Goal: Information Seeking & Learning: Learn about a topic

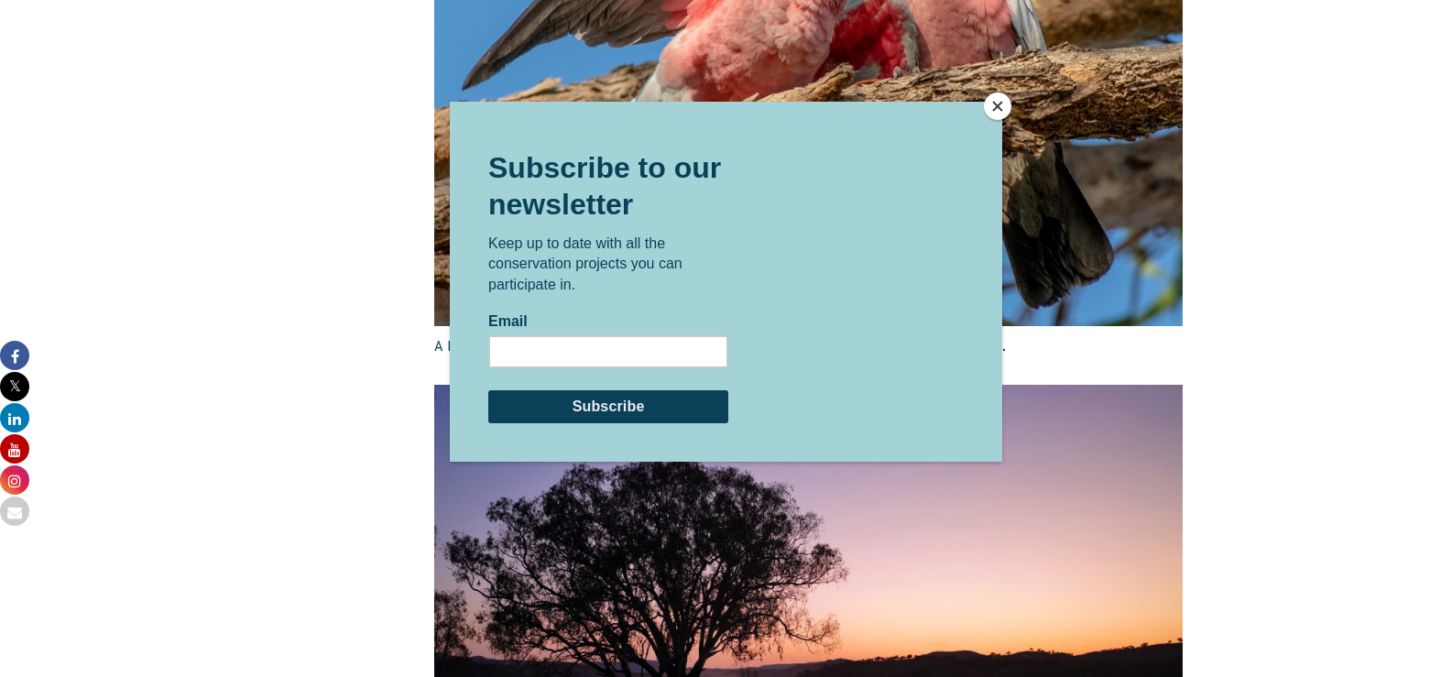
scroll to position [3024, 0]
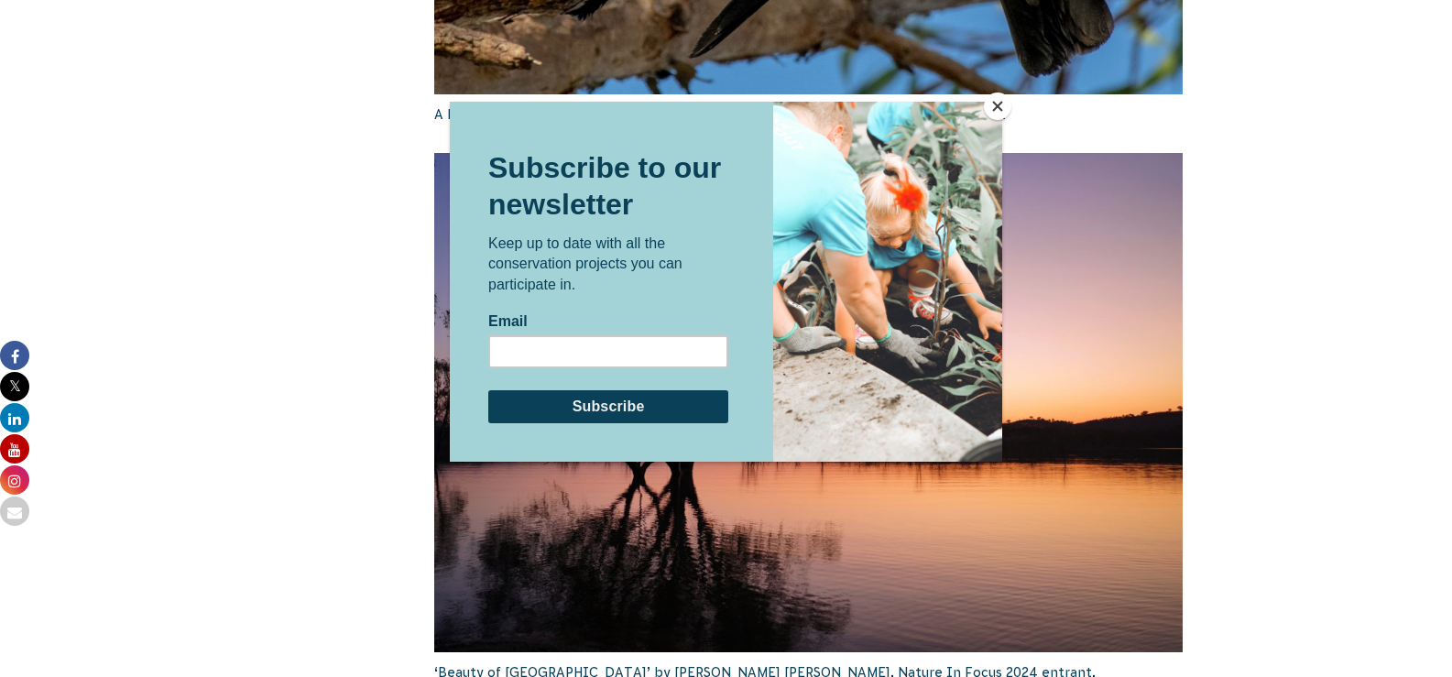
click at [990, 109] on button "Close" at bounding box center [997, 106] width 27 height 27
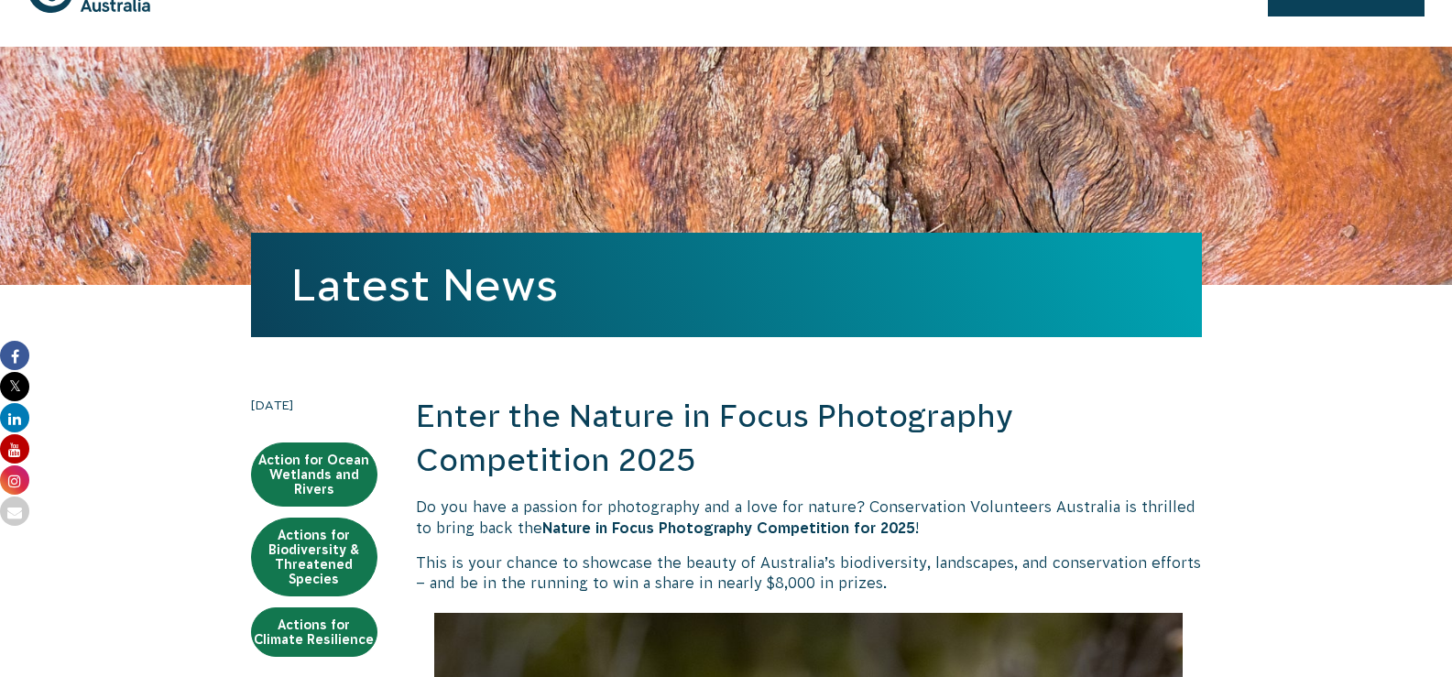
scroll to position [0, 0]
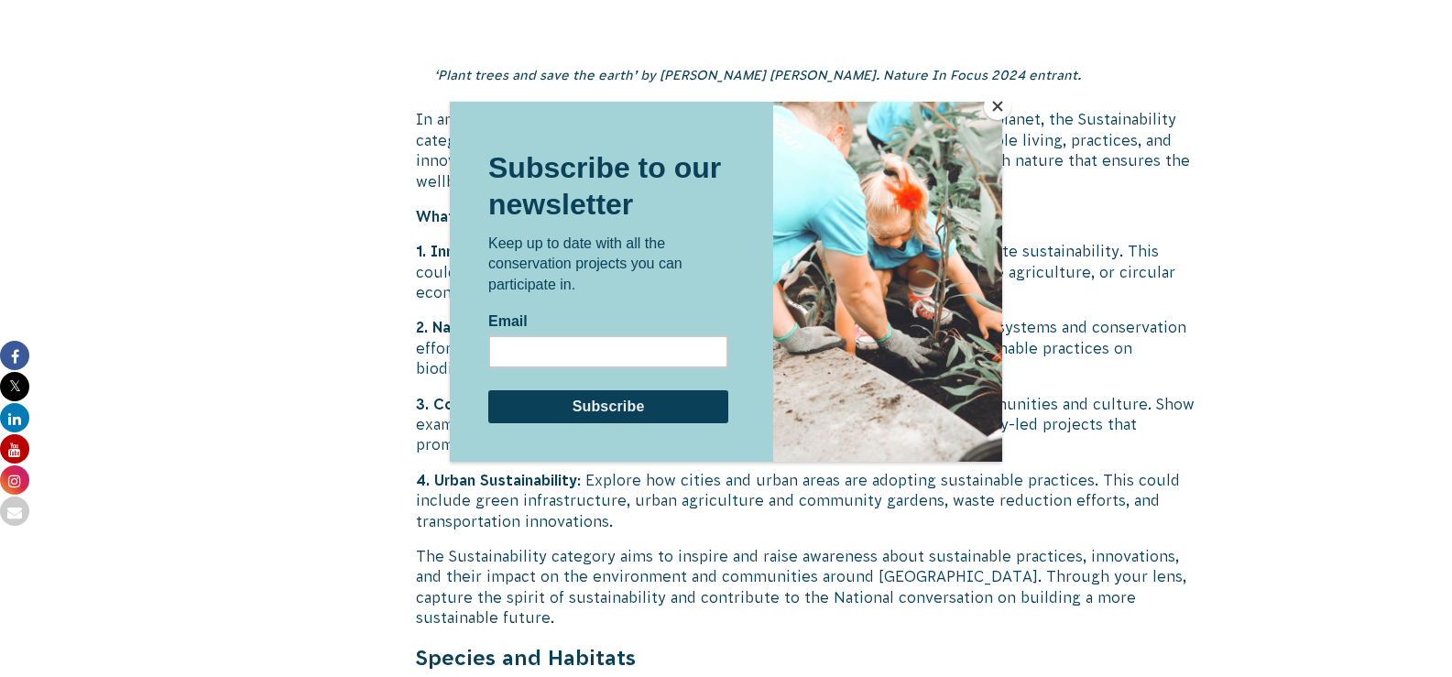
scroll to position [4765, 0]
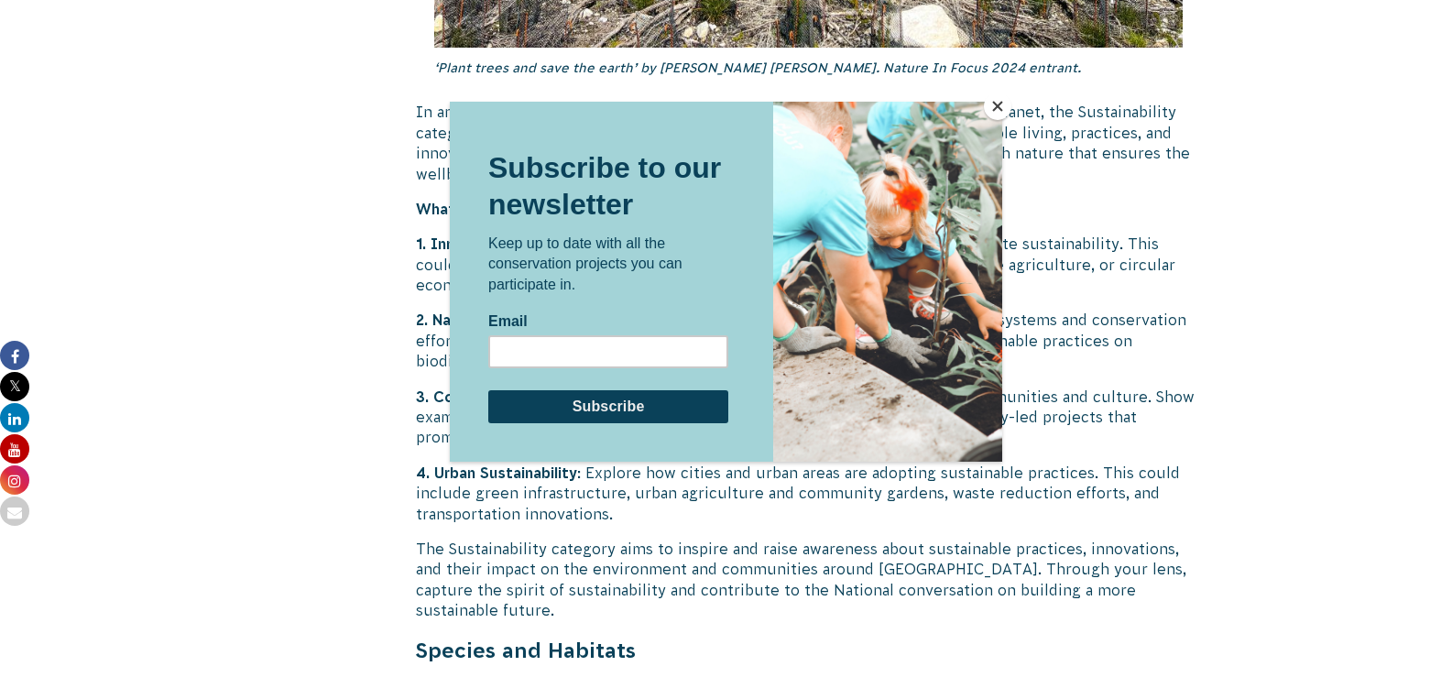
click at [996, 106] on button "Close" at bounding box center [997, 106] width 27 height 27
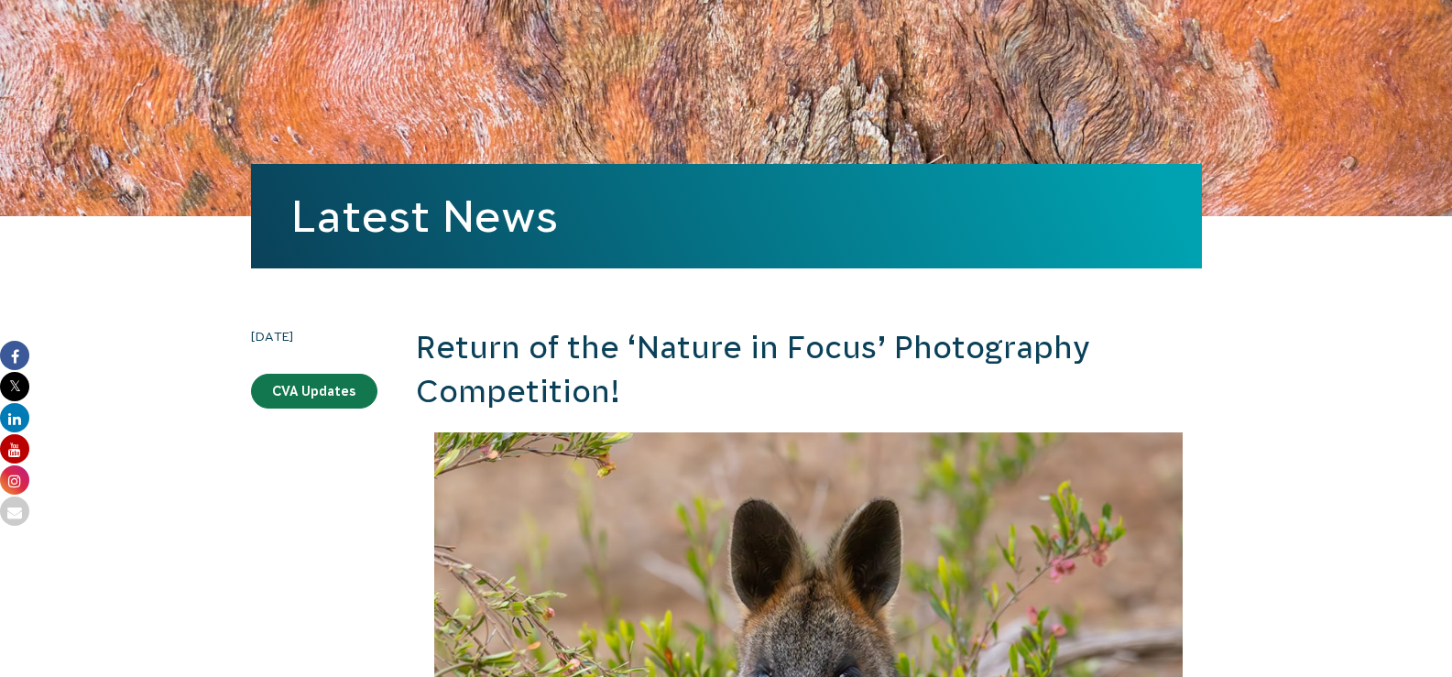
scroll to position [0, 0]
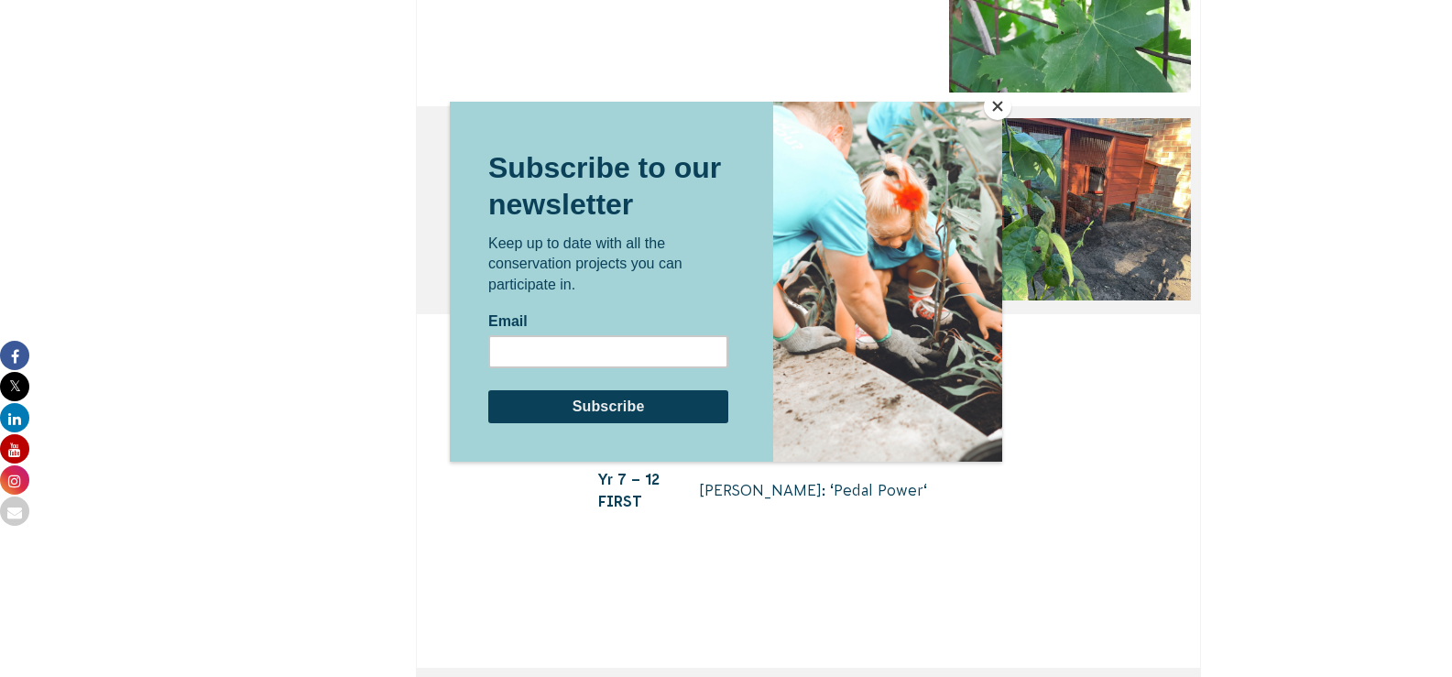
scroll to position [6597, 0]
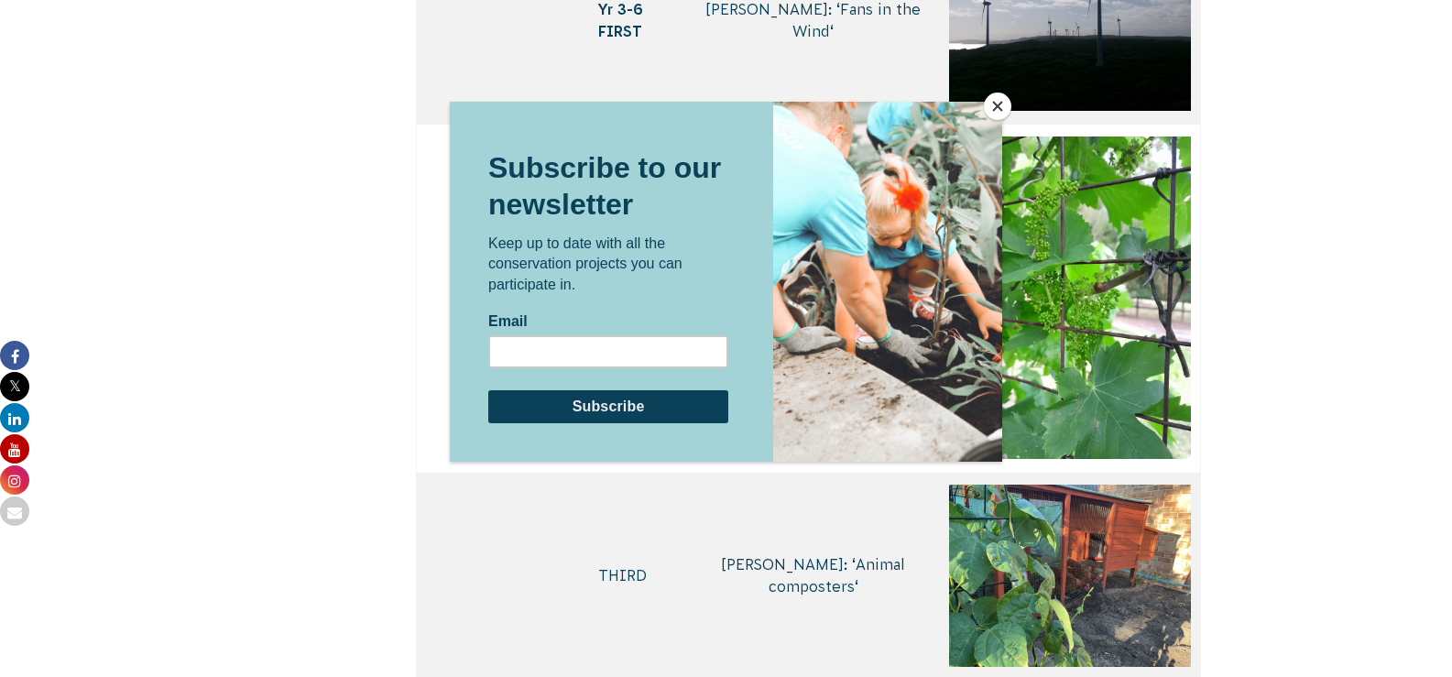
click at [991, 112] on button "Close" at bounding box center [997, 106] width 27 height 27
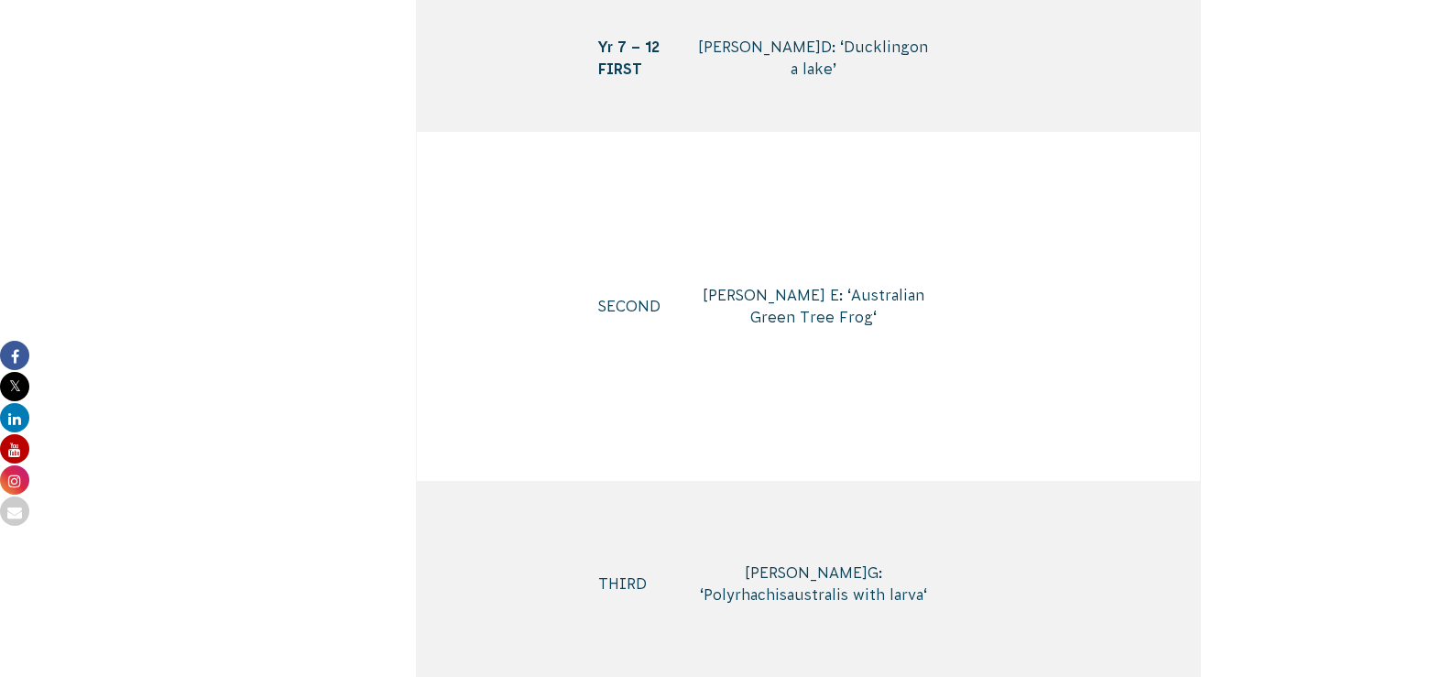
scroll to position [10720, 0]
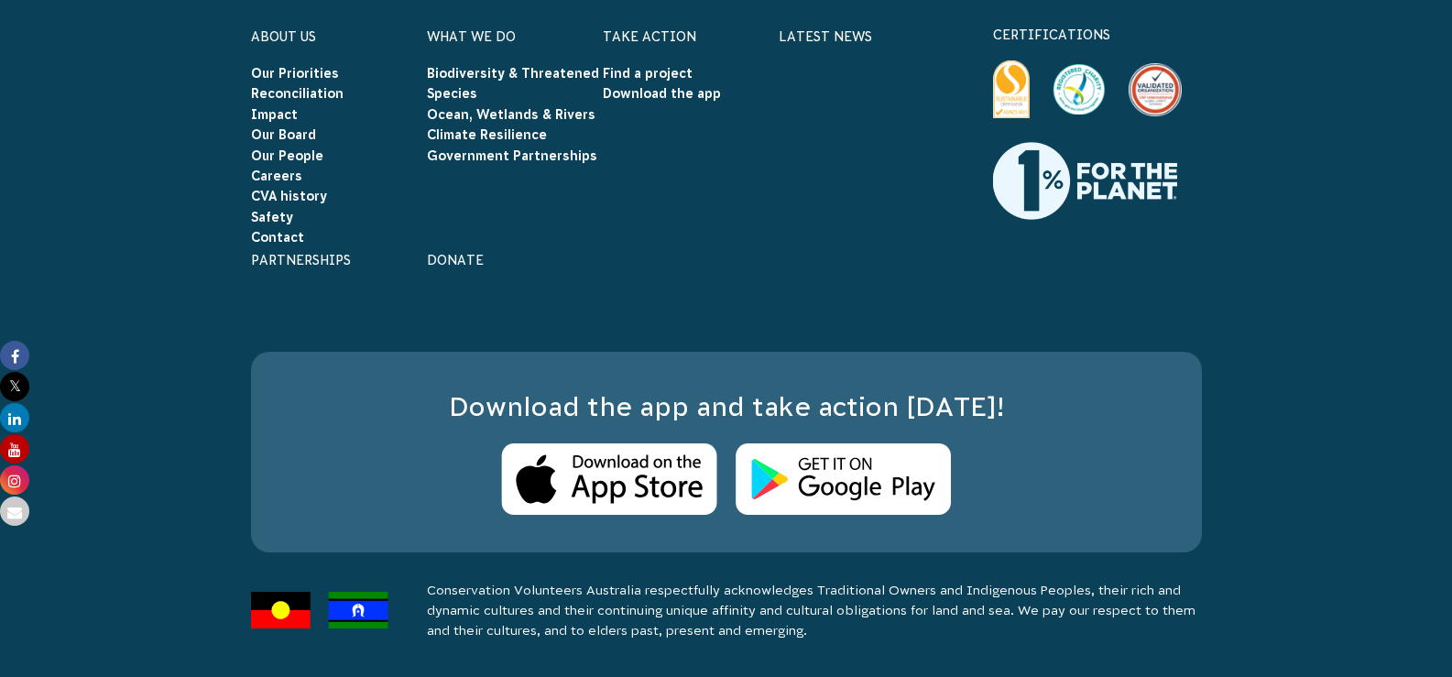
scroll to position [13561, 0]
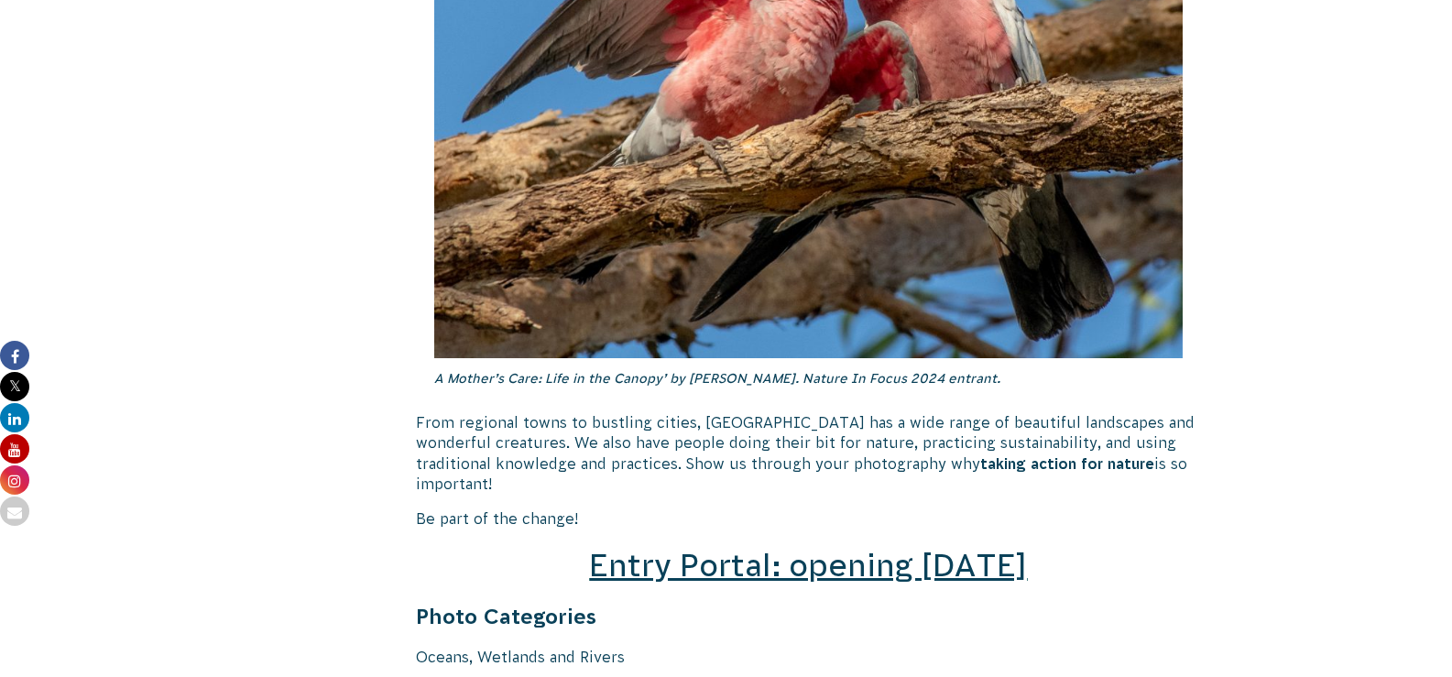
scroll to position [2657, 0]
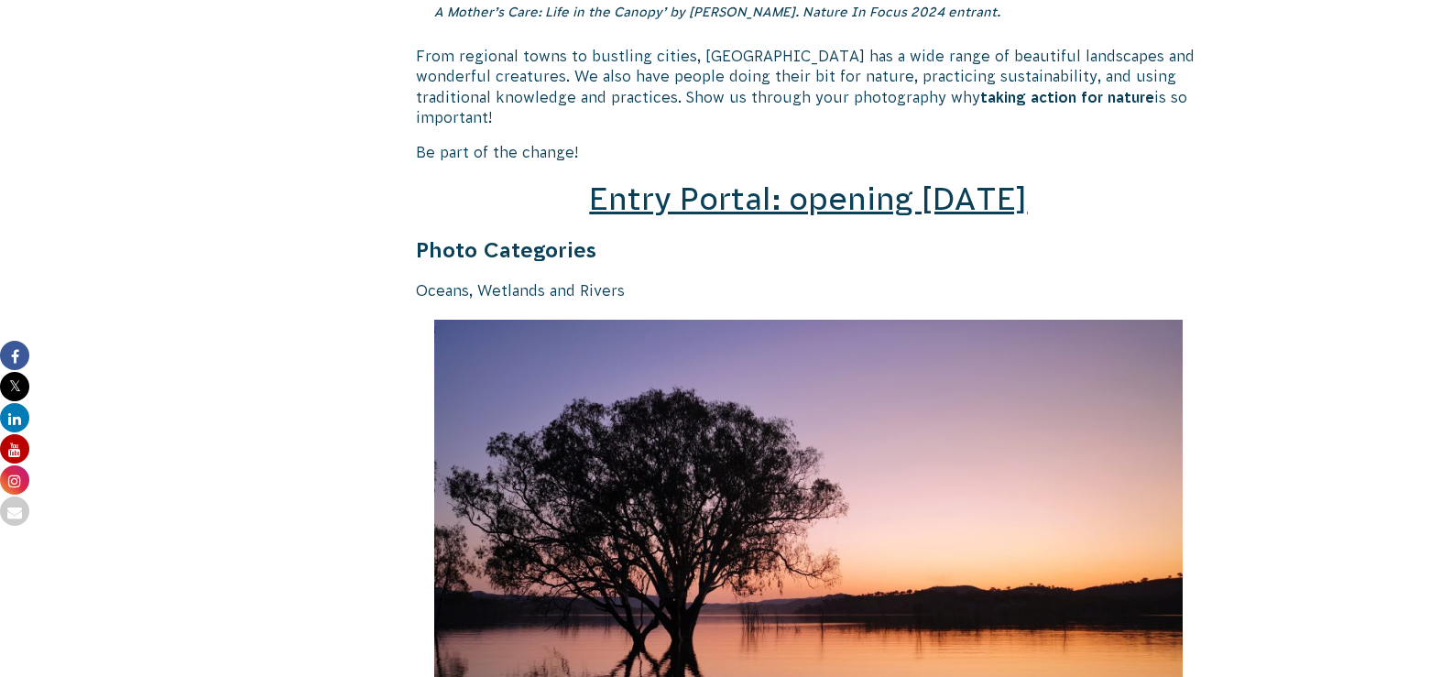
click at [742, 181] on span "Entry Portal: opening [DATE]" at bounding box center [808, 198] width 438 height 35
